Goal: Task Accomplishment & Management: Complete application form

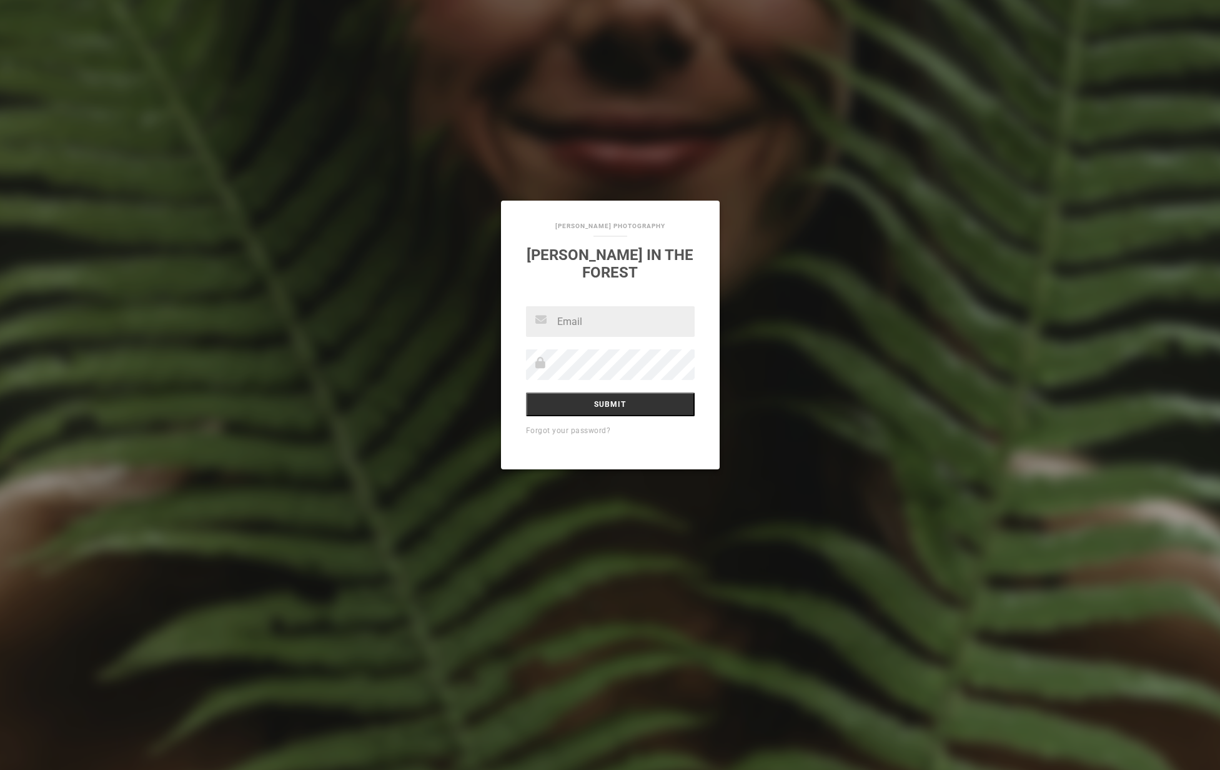
click at [605, 320] on input "text" at bounding box center [610, 321] width 169 height 31
click at [604, 321] on input "text" at bounding box center [610, 321] width 169 height 31
type input "[EMAIL_ADDRESS][PERSON_NAME][DOMAIN_NAME]"
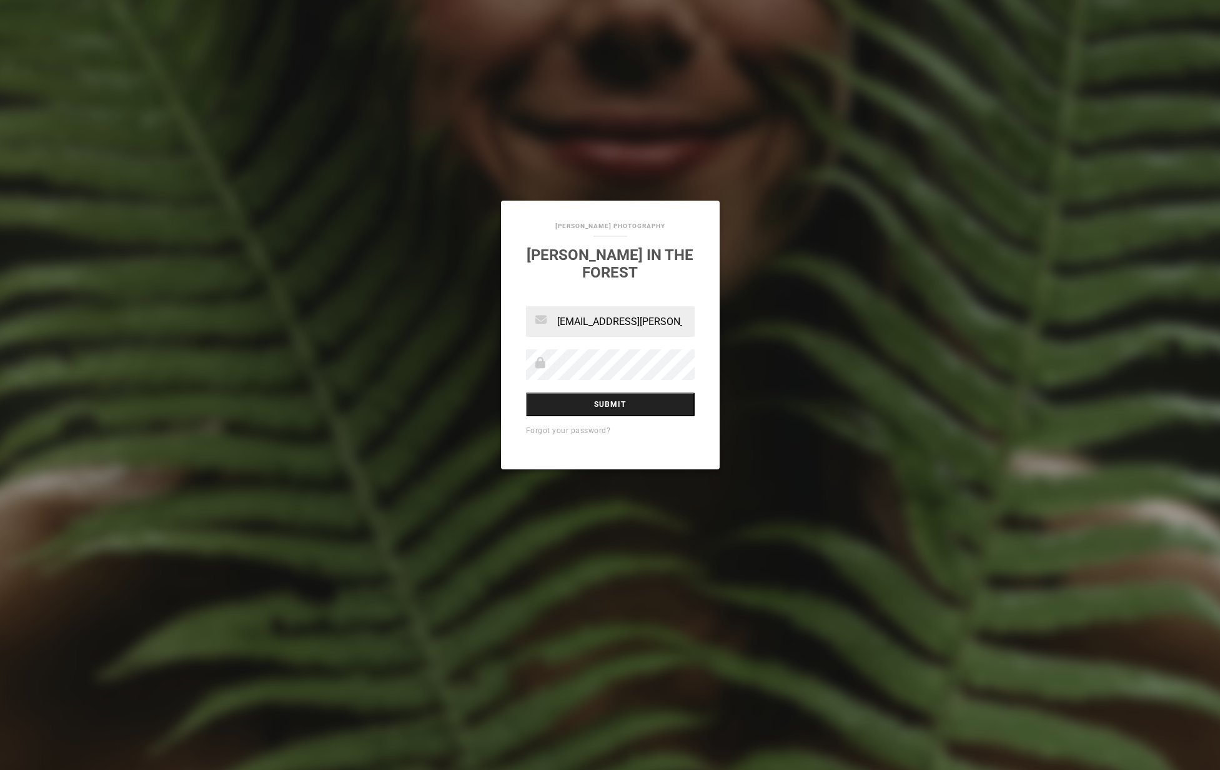
click at [619, 392] on input "Submit" at bounding box center [610, 404] width 169 height 24
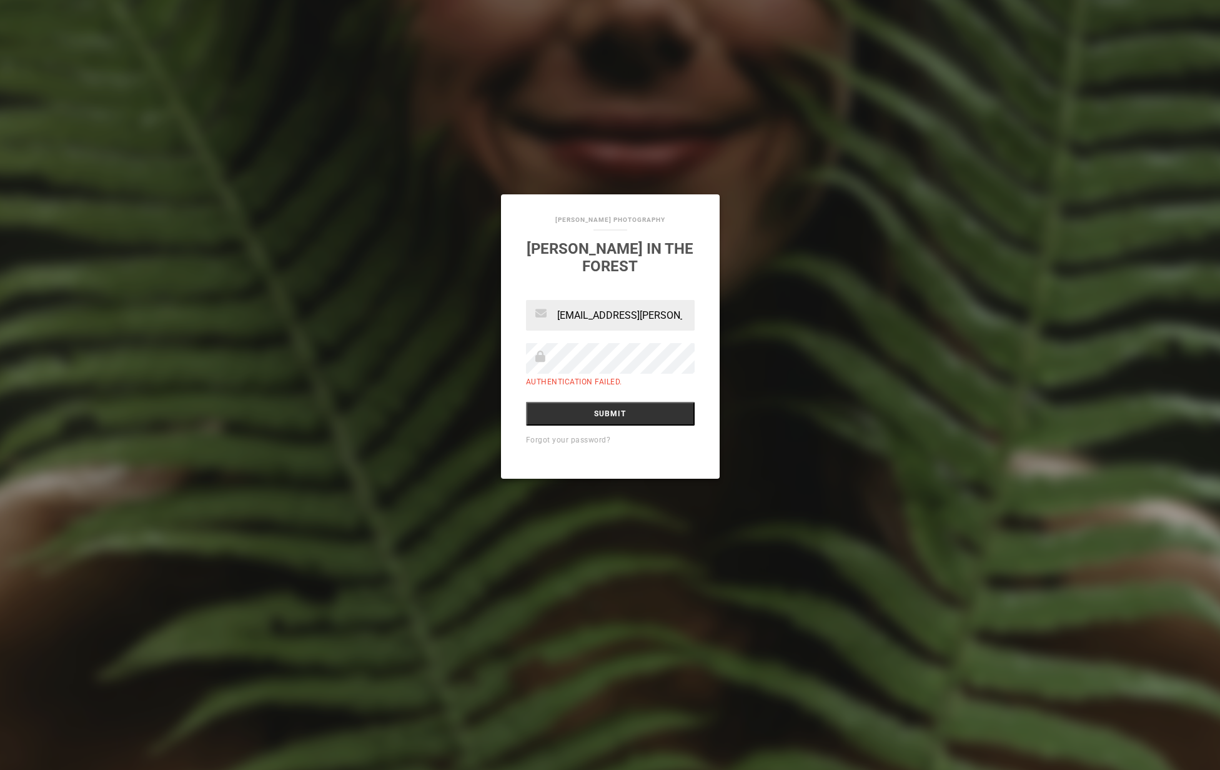
click at [627, 309] on input "[EMAIL_ADDRESS][PERSON_NAME][DOMAIN_NAME]" at bounding box center [610, 315] width 169 height 31
type input "eva.maidhof@googlemail.com"
click at [632, 404] on input "Submit" at bounding box center [610, 414] width 169 height 24
